Goal: Information Seeking & Learning: Learn about a topic

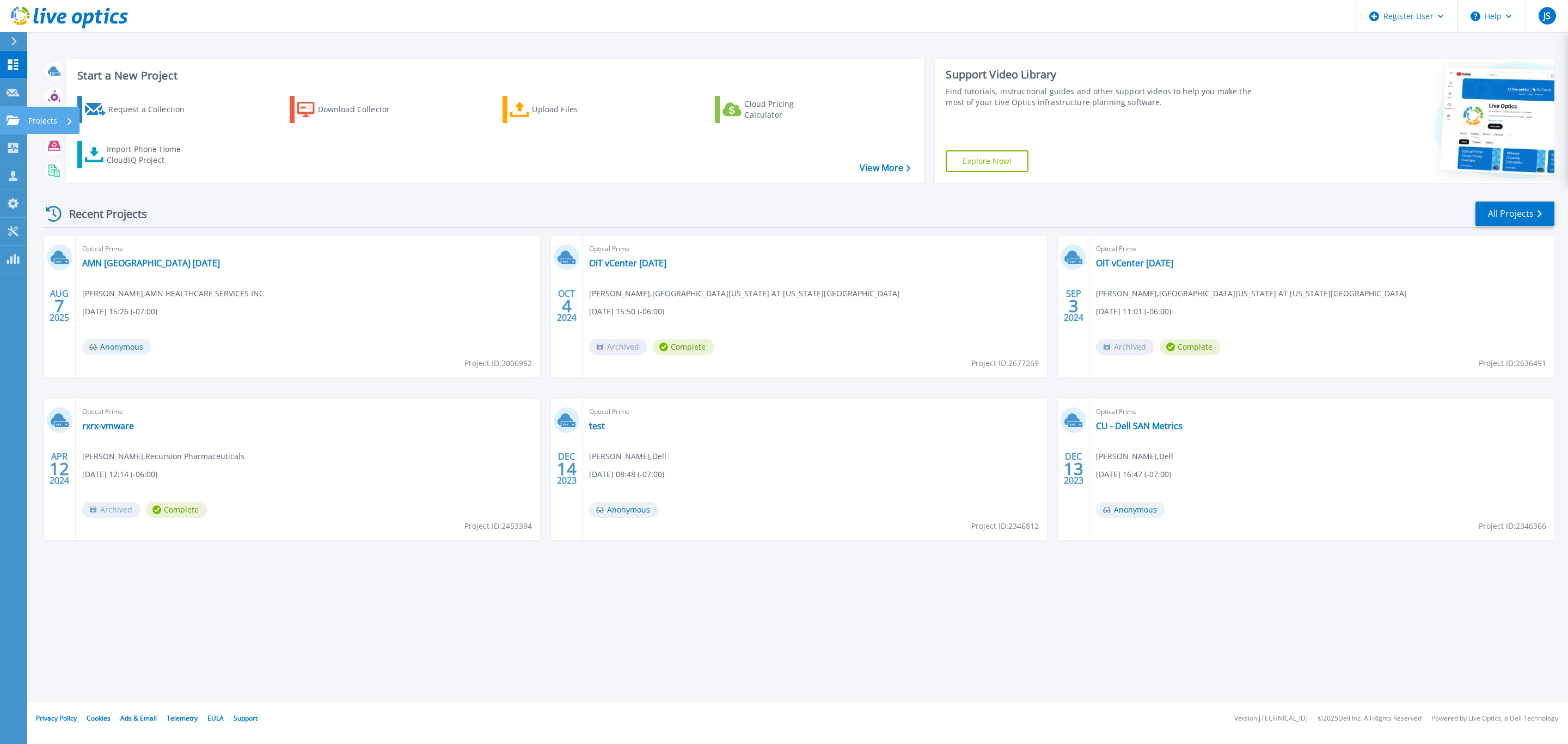
click at [31, 122] on p "Projects" at bounding box center [42, 121] width 29 height 28
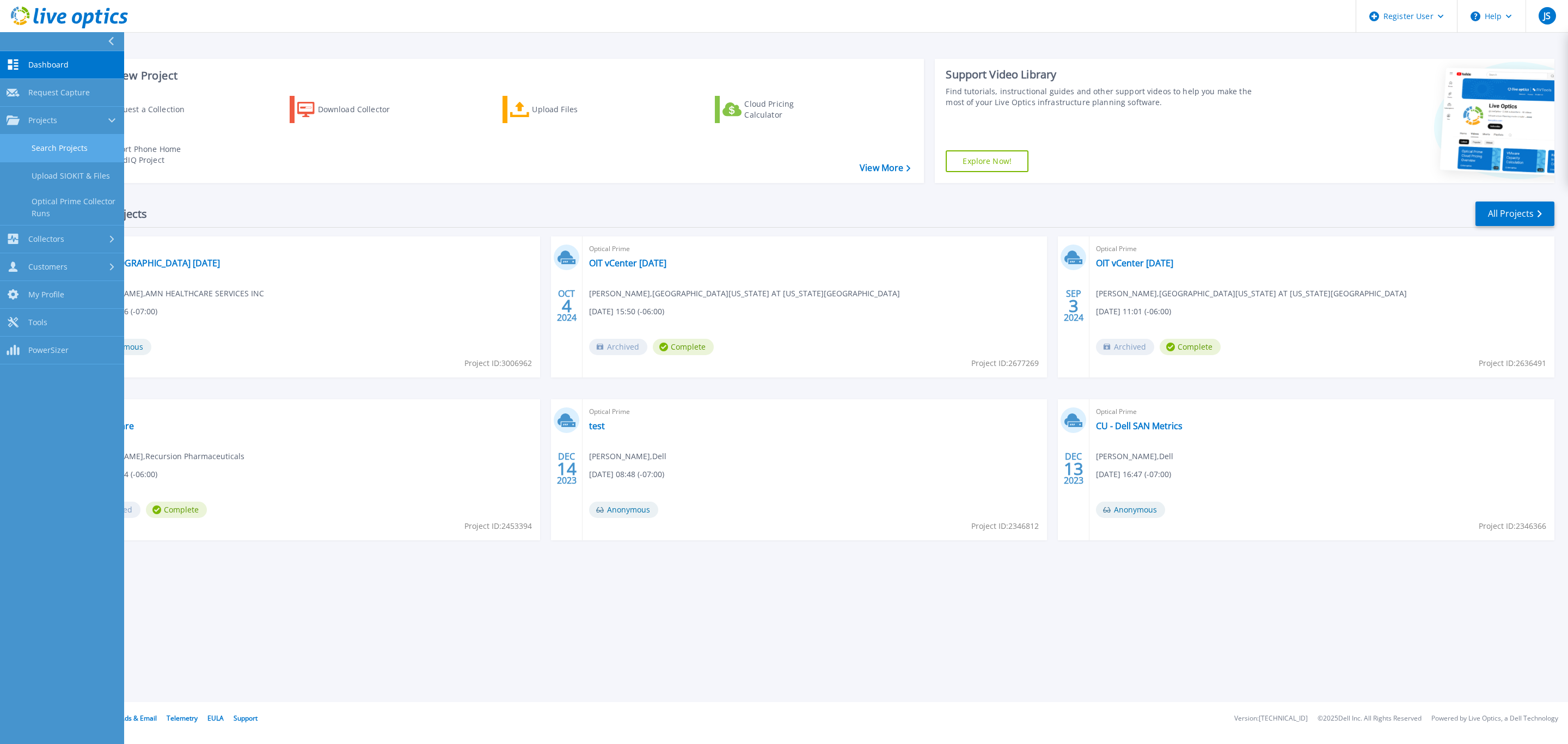
click at [74, 137] on link "Search Projects" at bounding box center [62, 148] width 124 height 27
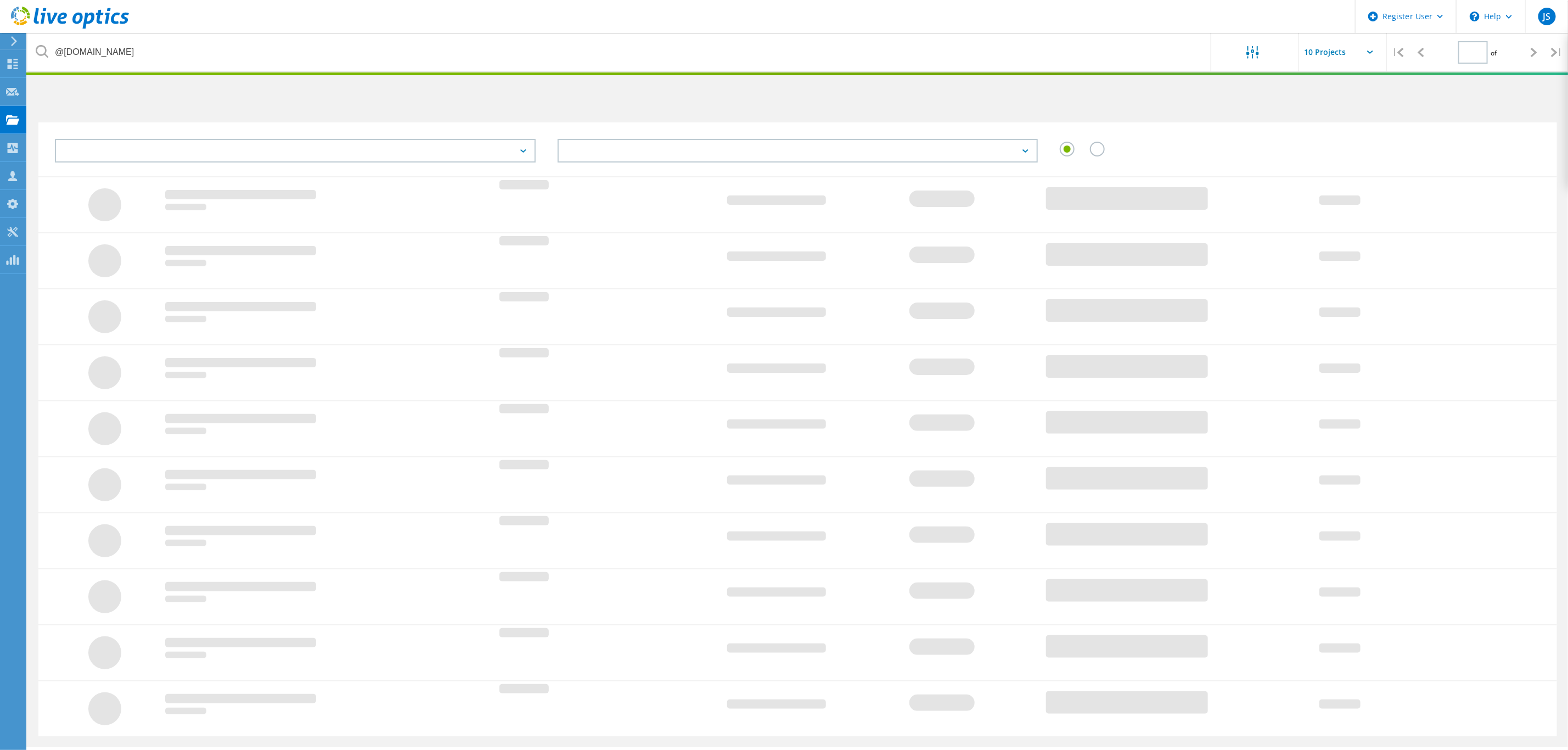
type input "1"
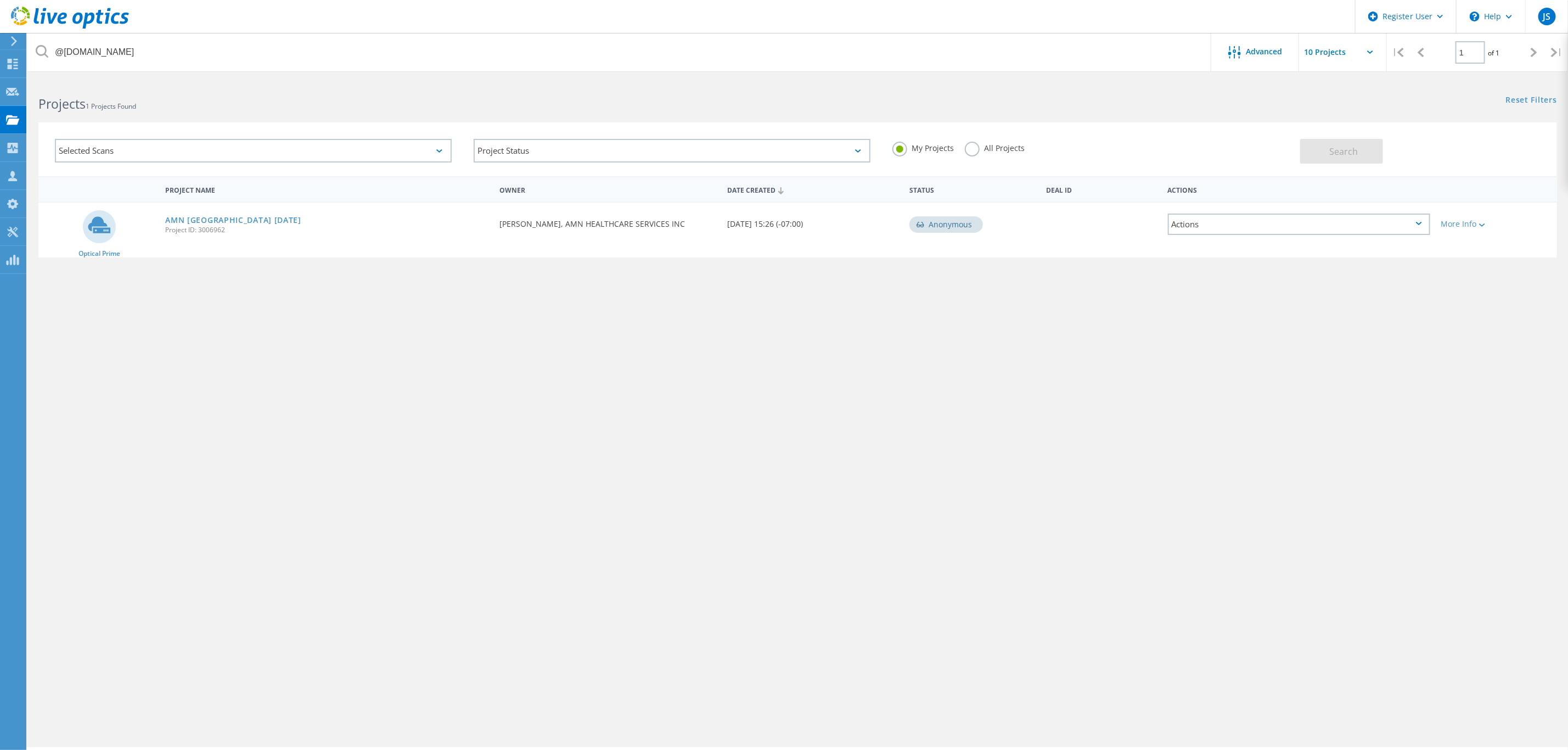
click at [974, 148] on label "All Projects" at bounding box center [995, 146] width 60 height 10
click at [0, 0] on input "All Projects" at bounding box center [0, 0] width 0 height 0
click at [1315, 159] on button "Search" at bounding box center [1342, 151] width 83 height 25
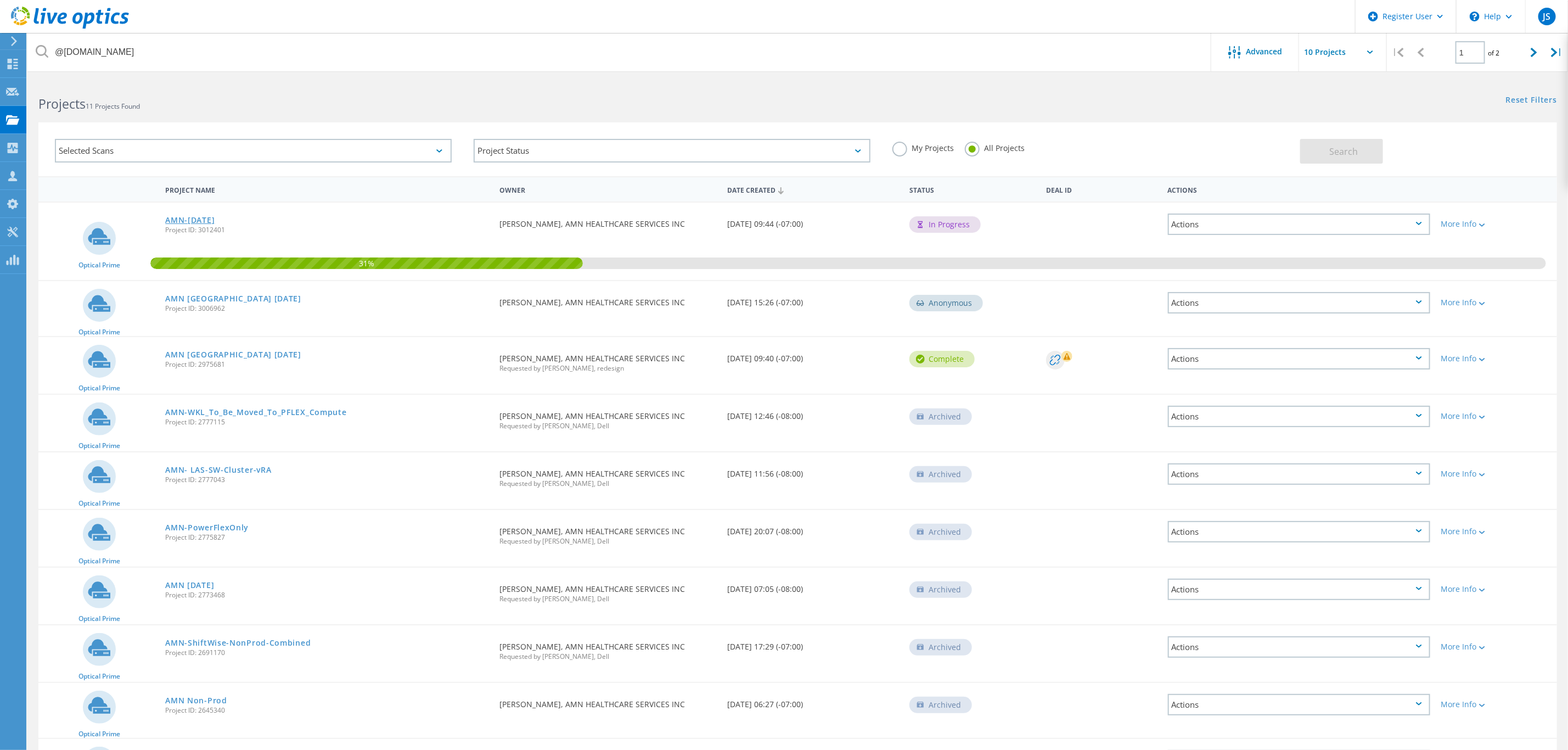
click at [210, 218] on link "AMN-[DATE]" at bounding box center [190, 220] width 49 height 8
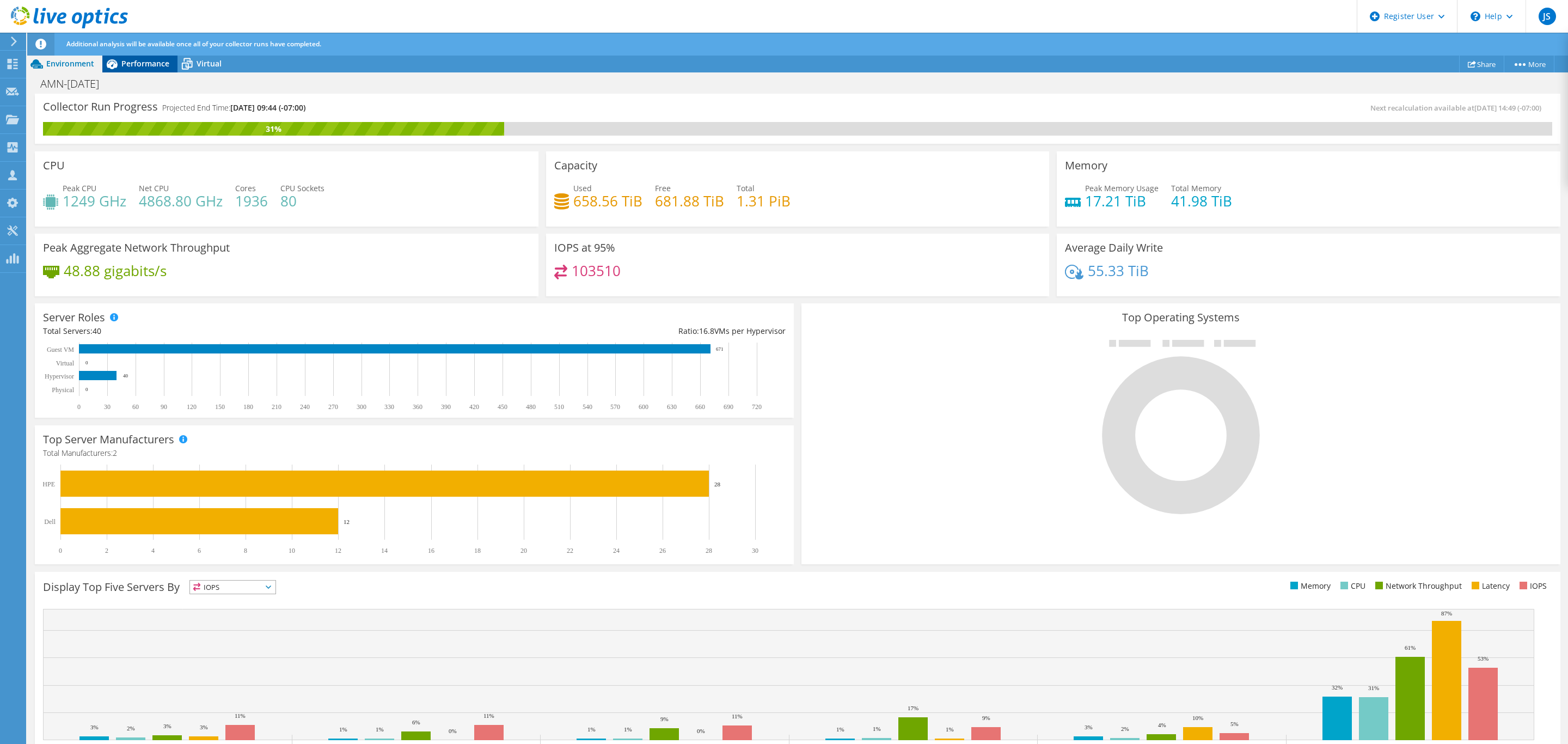
click at [136, 71] on div "Performance" at bounding box center [140, 64] width 75 height 17
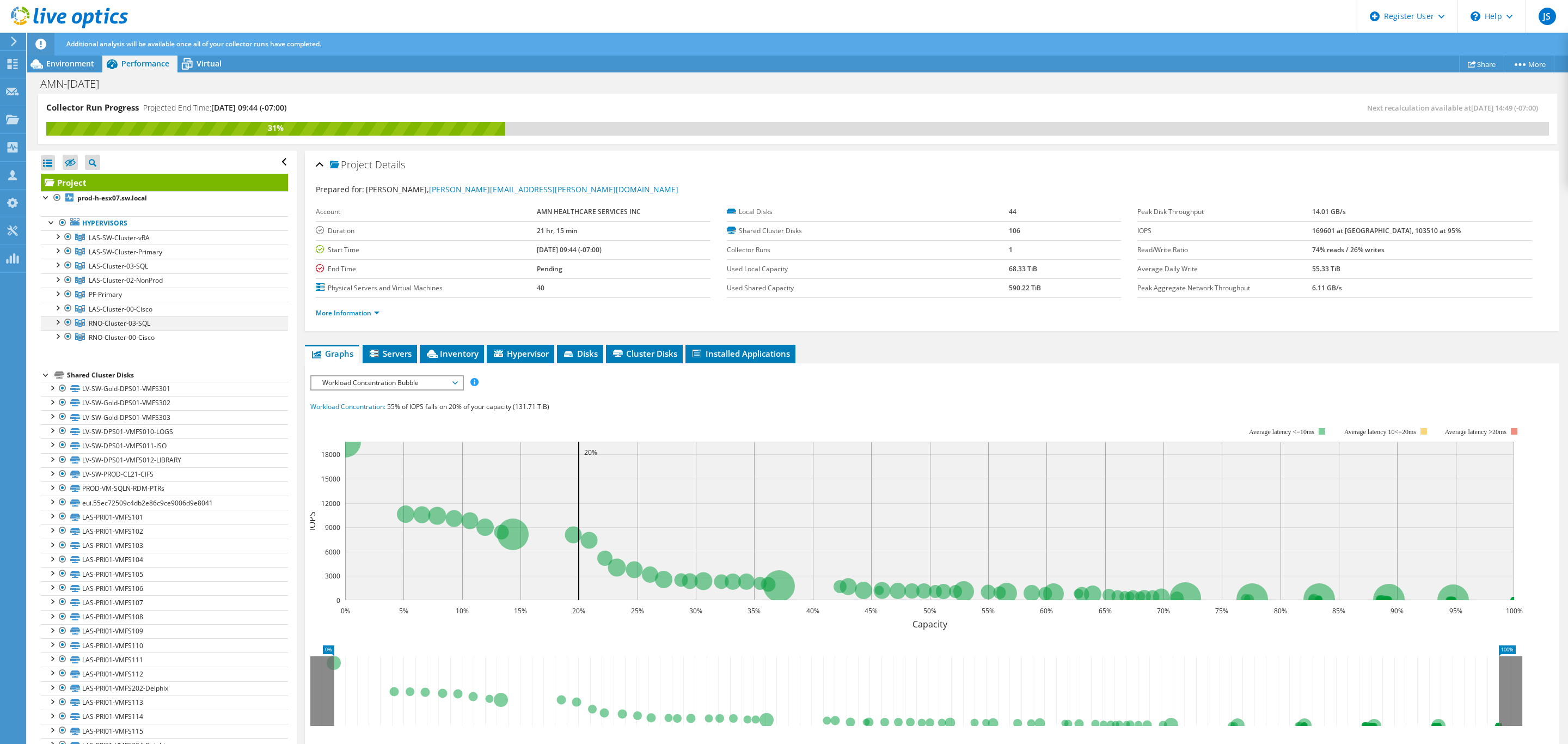
click at [54, 324] on div at bounding box center [57, 321] width 11 height 11
click at [57, 298] on div at bounding box center [57, 293] width 11 height 11
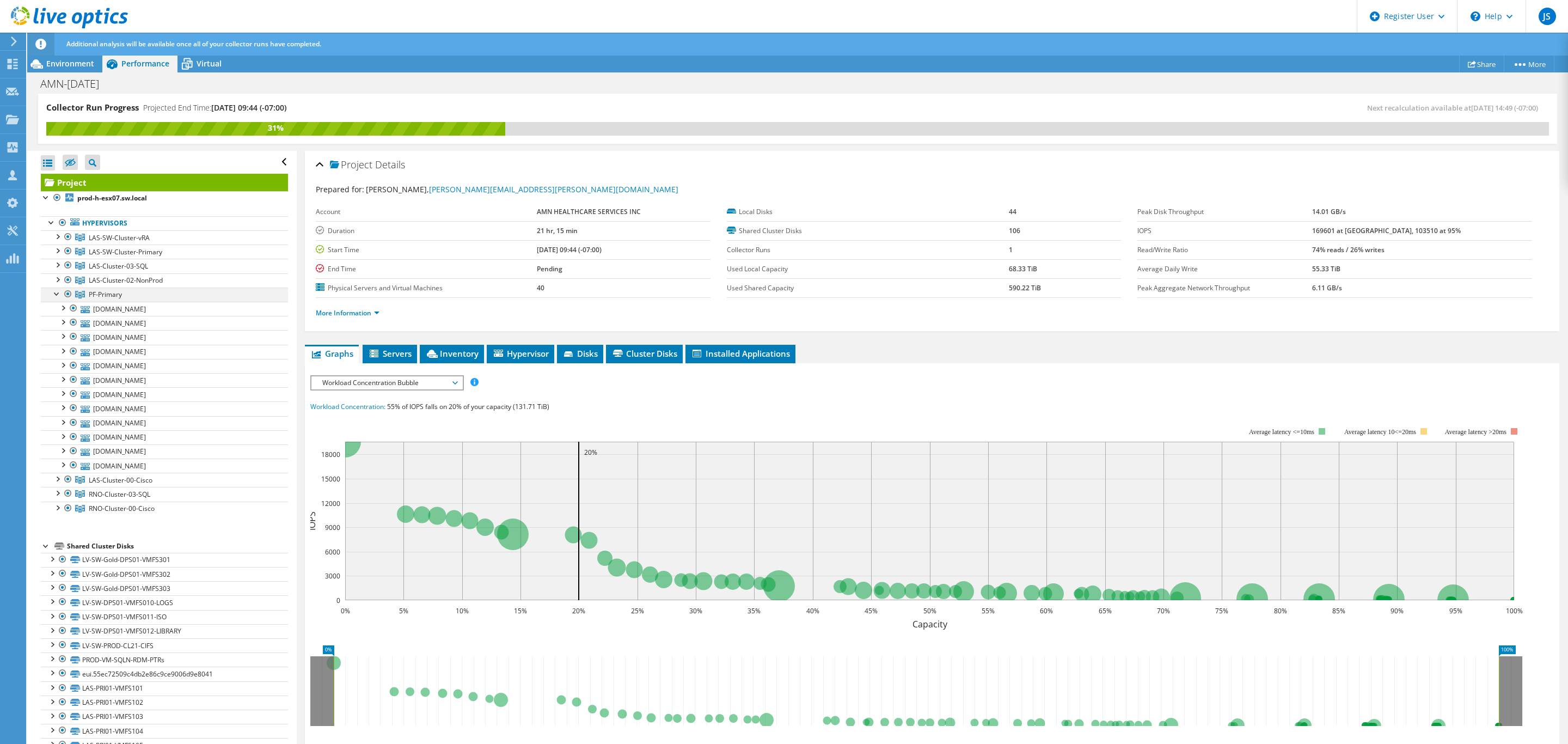
click at [56, 298] on div at bounding box center [57, 293] width 11 height 11
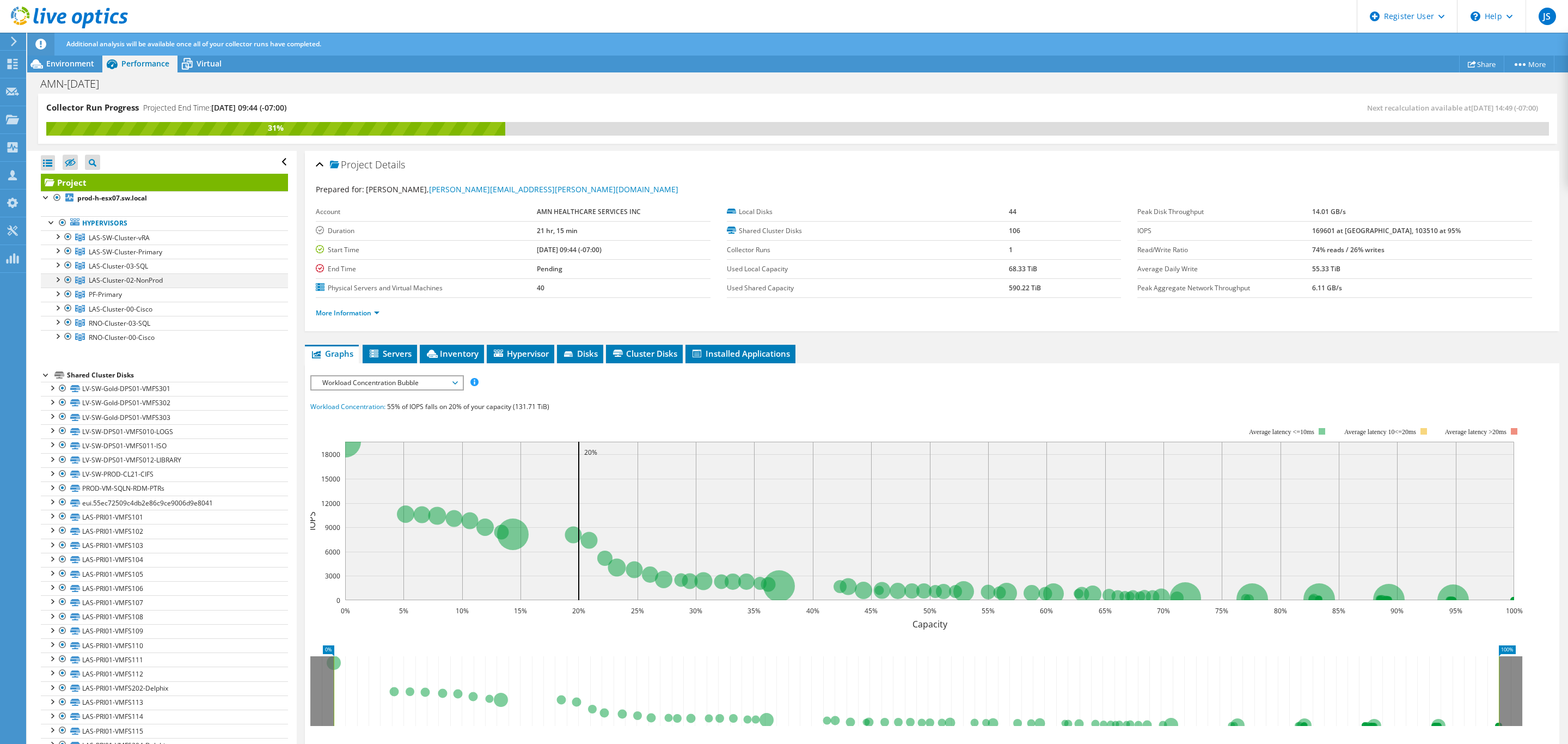
click at [56, 284] on div at bounding box center [57, 279] width 11 height 11
click at [58, 269] on div at bounding box center [57, 264] width 11 height 11
click at [56, 245] on link "LAS-SW-Cluster-Primary" at bounding box center [164, 237] width 247 height 14
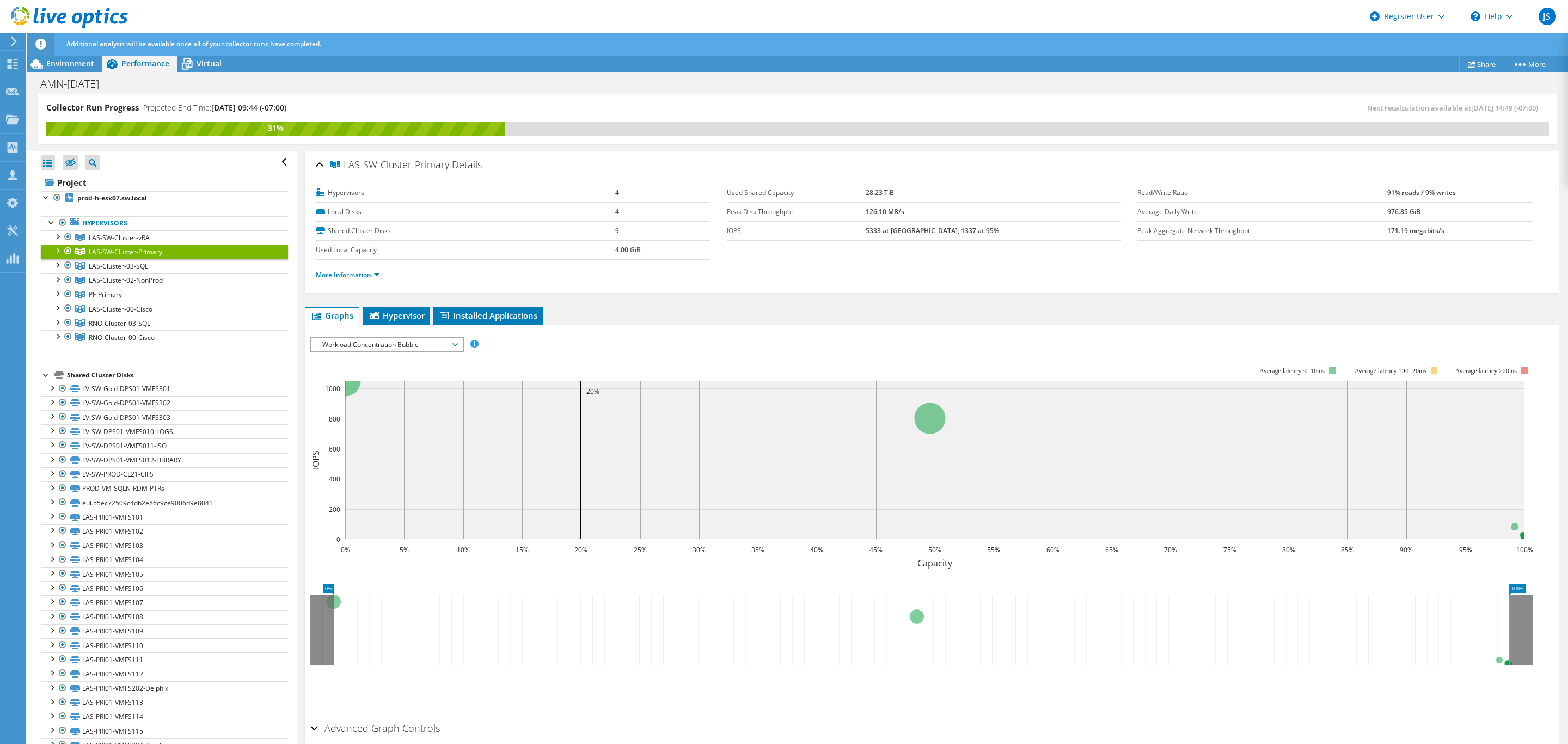
click at [56, 253] on div at bounding box center [57, 250] width 11 height 11
click at [57, 325] on div at bounding box center [57, 321] width 11 height 11
click at [63, 221] on div at bounding box center [63, 222] width 11 height 13
click at [61, 227] on div at bounding box center [63, 222] width 11 height 13
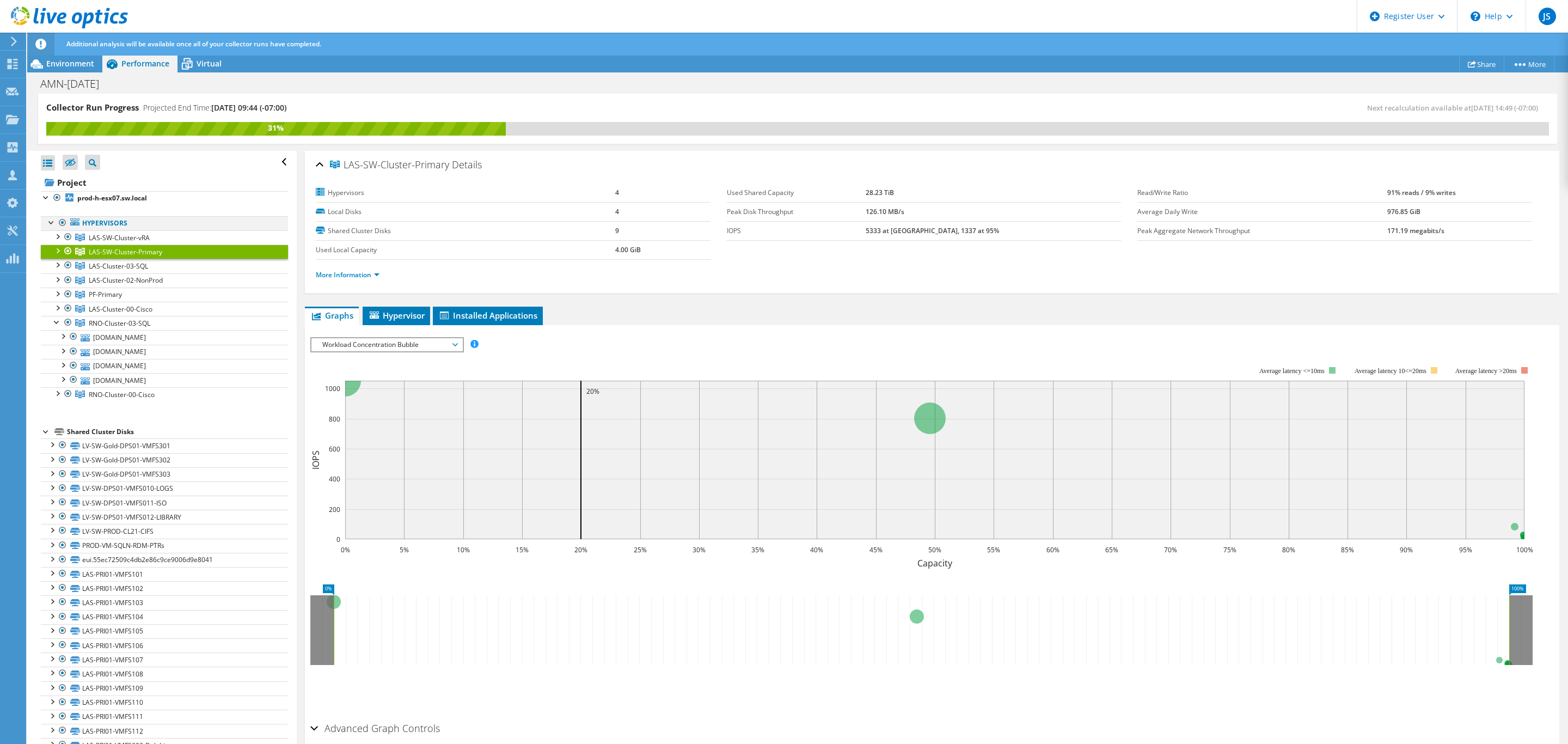
click at [63, 221] on div at bounding box center [63, 222] width 11 height 13
click at [51, 227] on div at bounding box center [52, 221] width 11 height 11
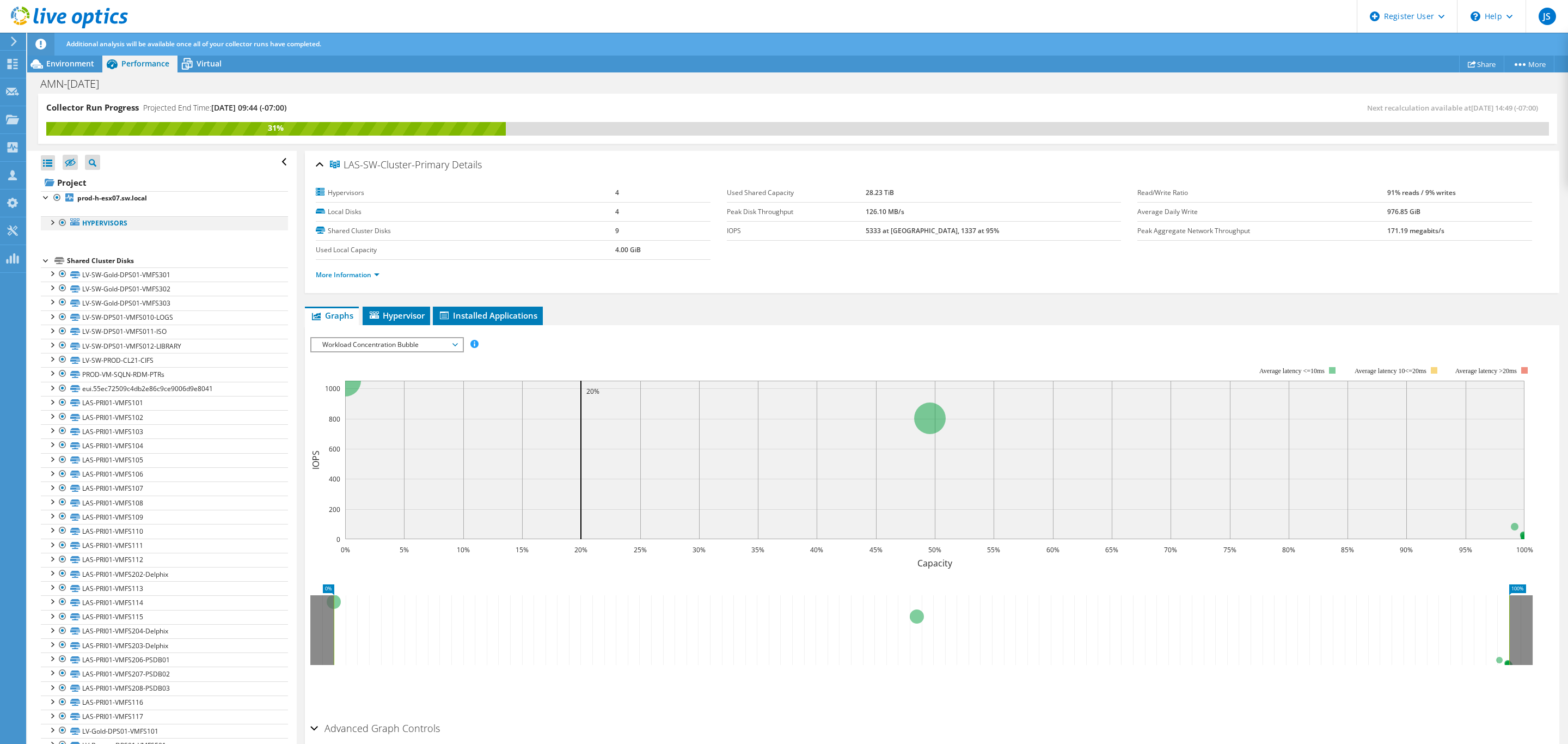
click at [53, 222] on div at bounding box center [52, 221] width 11 height 11
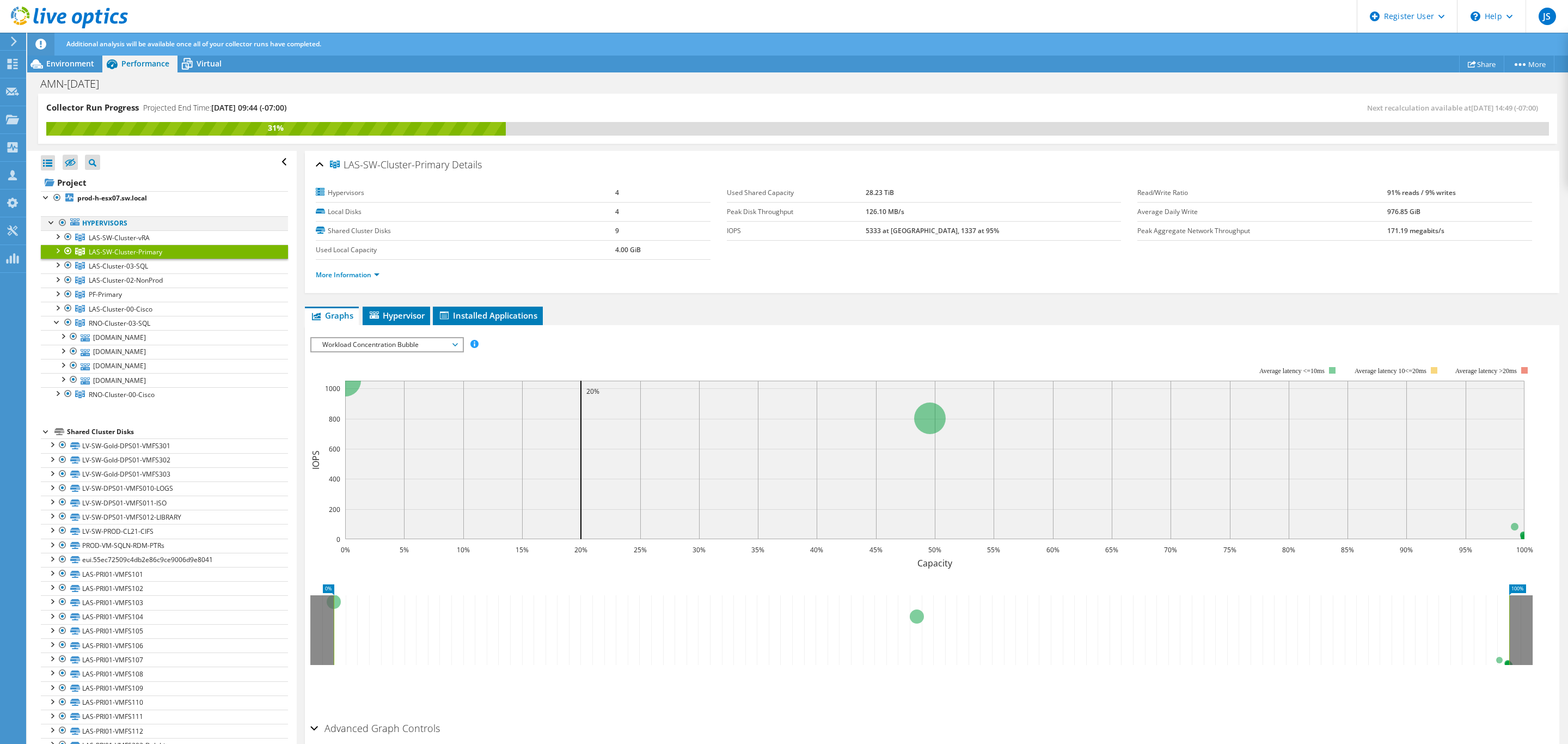
click at [58, 224] on div at bounding box center [63, 222] width 11 height 13
click at [54, 224] on div at bounding box center [52, 221] width 11 height 11
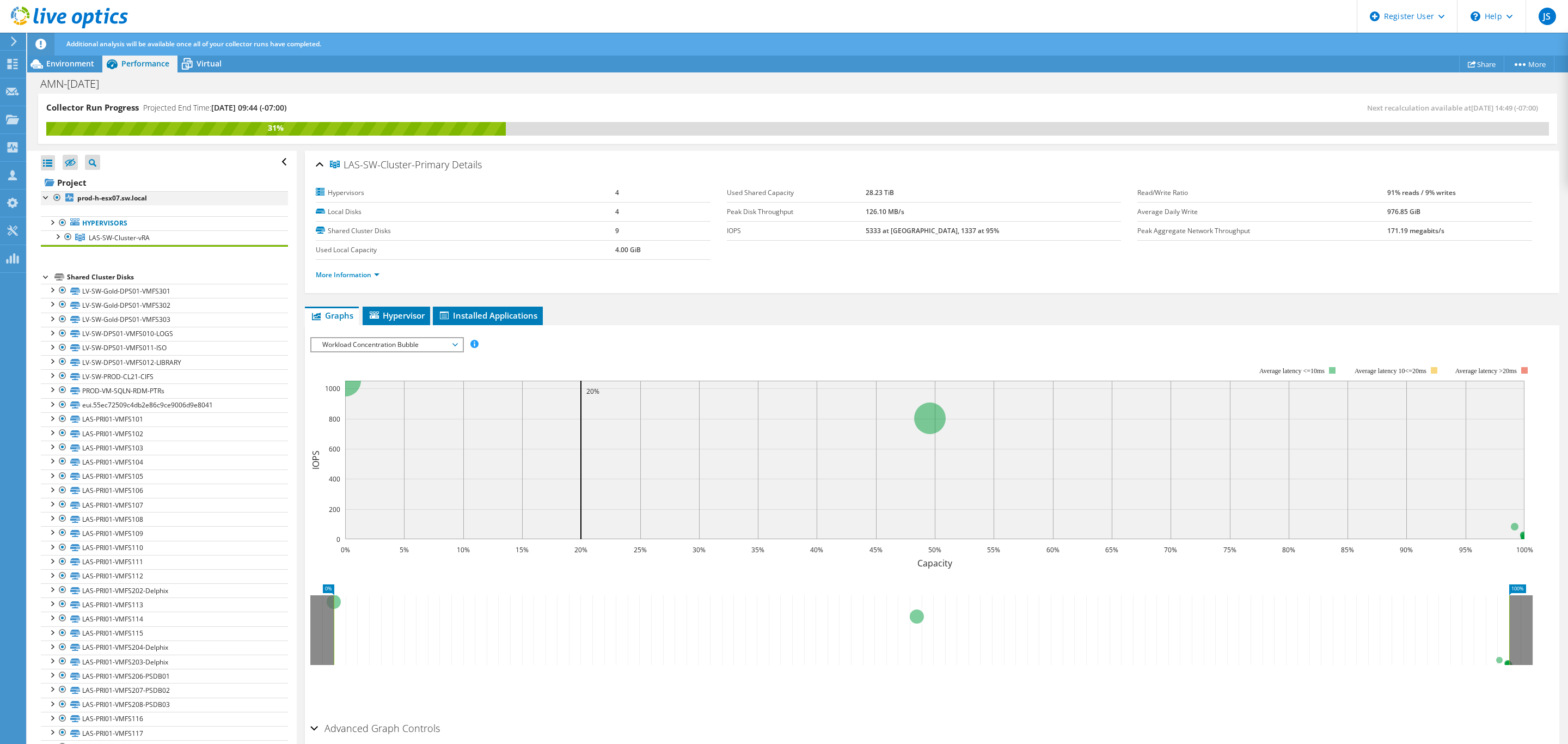
click at [53, 199] on div at bounding box center [57, 198] width 11 height 13
click at [44, 196] on div at bounding box center [46, 197] width 11 height 11
click at [45, 222] on div at bounding box center [46, 224] width 11 height 11
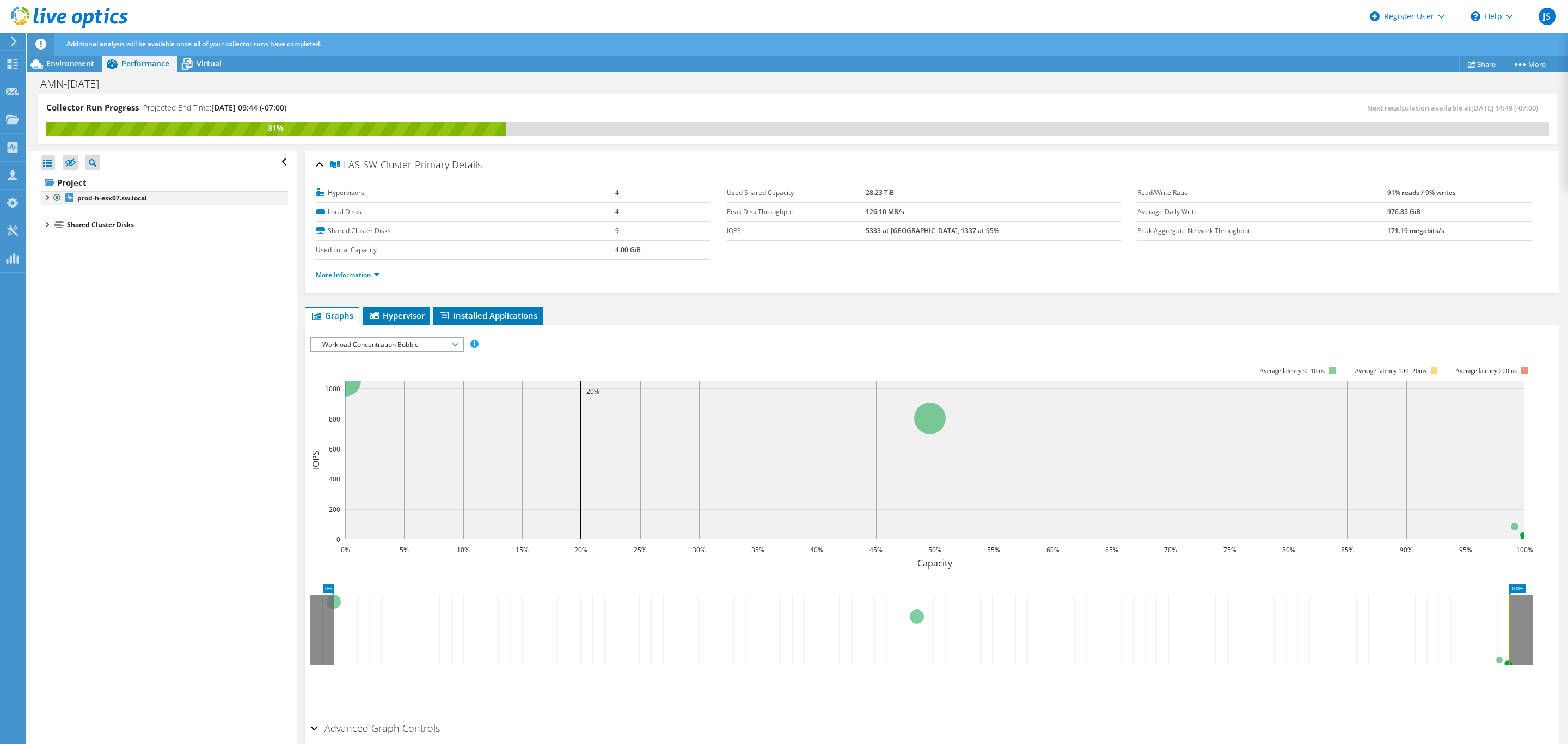
click at [46, 200] on div at bounding box center [46, 197] width 11 height 11
click at [53, 221] on div at bounding box center [52, 221] width 11 height 11
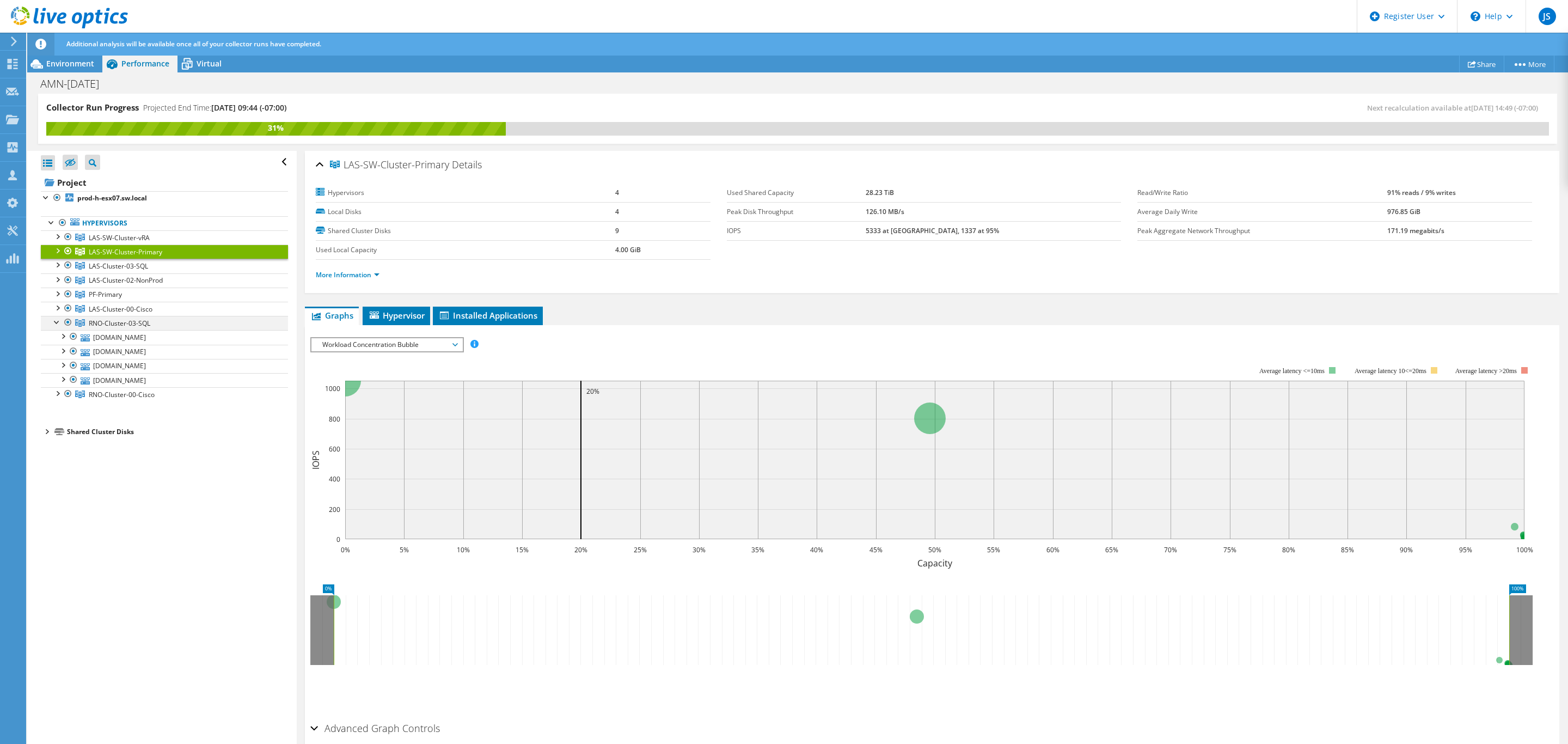
click at [56, 323] on div at bounding box center [57, 321] width 11 height 11
click at [56, 341] on div at bounding box center [57, 335] width 11 height 11
